Goal: Find specific page/section: Find specific page/section

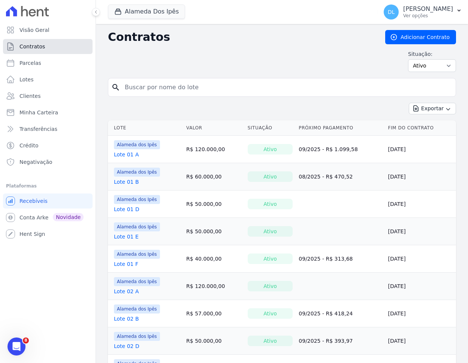
click at [54, 46] on link "Contratos" at bounding box center [48, 46] width 90 height 15
click at [437, 10] on p "[PERSON_NAME]" at bounding box center [428, 8] width 50 height 7
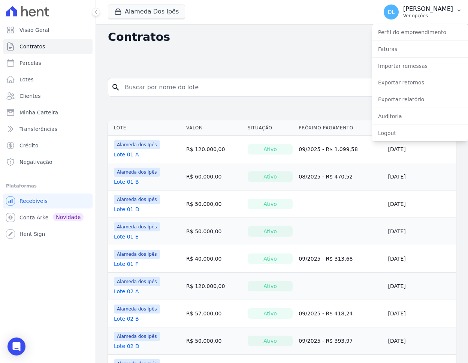
click at [437, 10] on p "[PERSON_NAME]" at bounding box center [428, 8] width 50 height 7
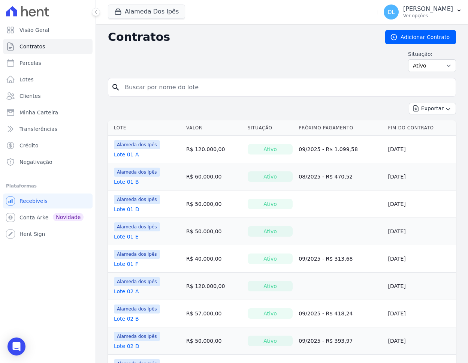
click at [290, 47] on div "Contratos Adicionar Contrato Situação: Ativo Todos Pausado Distratado Rascunho …" at bounding box center [282, 54] width 348 height 48
click at [303, 58] on div "Situação: Ativo Todos Pausado Distratado Rascunho Expirado Encerrado" at bounding box center [282, 61] width 348 height 22
click at [423, 19] on div "DL Davi Lucas Novaes Ver opções" at bounding box center [418, 11] width 69 height 15
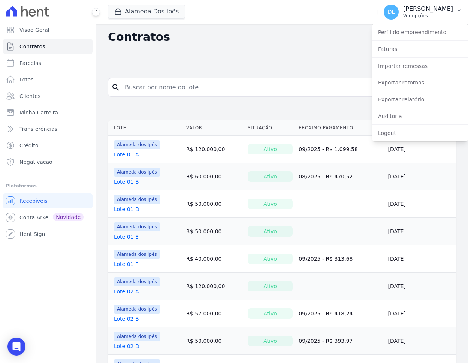
click at [423, 19] on div "DL Davi Lucas Novaes Ver opções" at bounding box center [418, 11] width 69 height 15
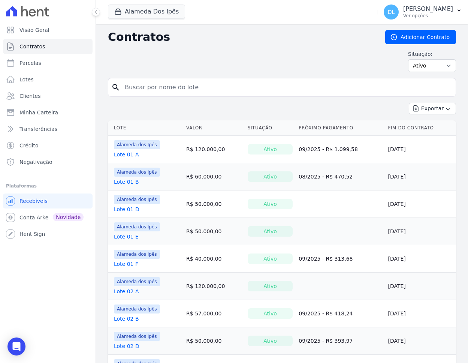
click at [303, 52] on div "Situação: Ativo Todos Pausado Distratado Rascunho Expirado Encerrado" at bounding box center [282, 61] width 348 height 22
click at [270, 45] on div "Contratos Adicionar Contrato Situação: Ativo Todos Pausado Distratado Rascunho …" at bounding box center [282, 54] width 348 height 48
